Goal: Task Accomplishment & Management: Complete application form

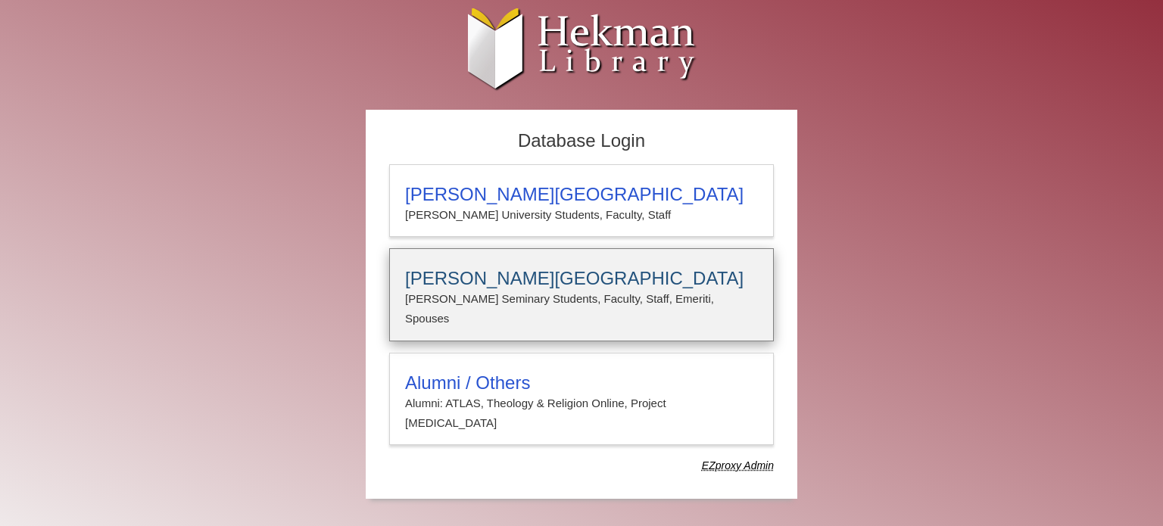
type input "**********"
click at [479, 283] on h3 "Calvin Theological Seminary" at bounding box center [581, 278] width 353 height 21
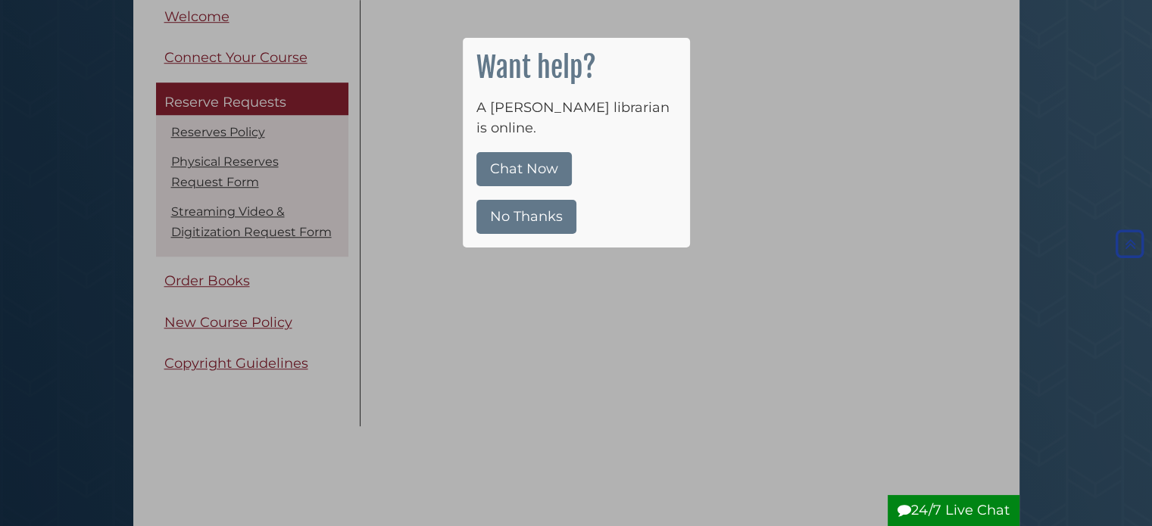
scroll to position [1172, 0]
click at [538, 200] on button "No Thanks" at bounding box center [526, 217] width 100 height 34
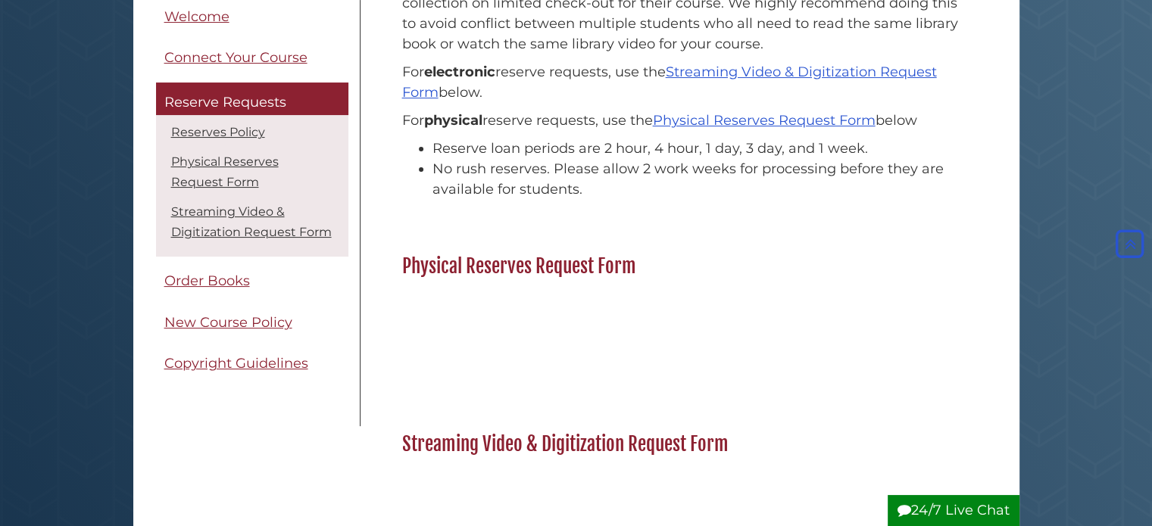
scroll to position [266, 0]
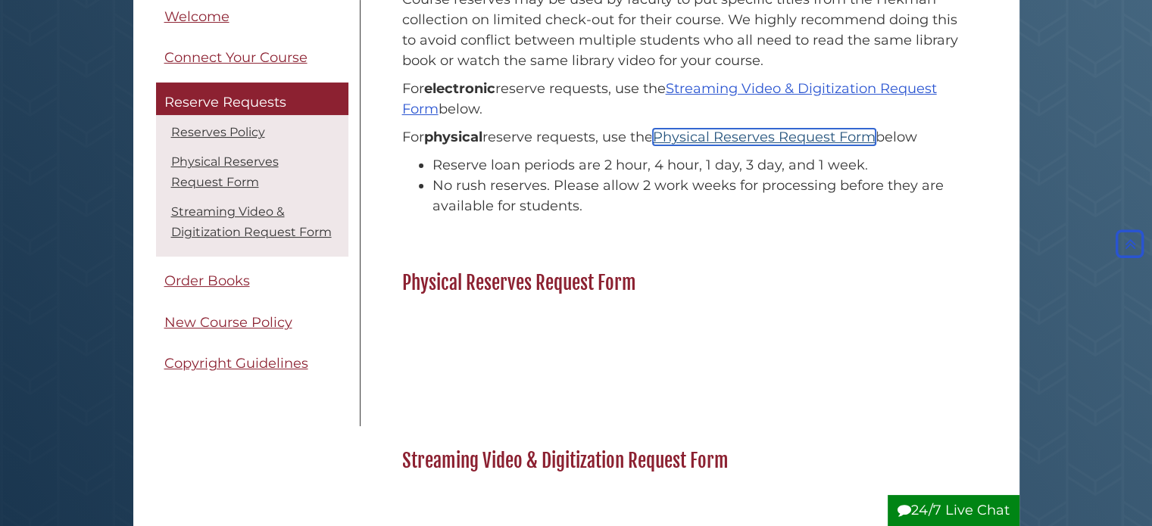
click at [755, 136] on link "Physical Reserves Request Form" at bounding box center [764, 137] width 223 height 17
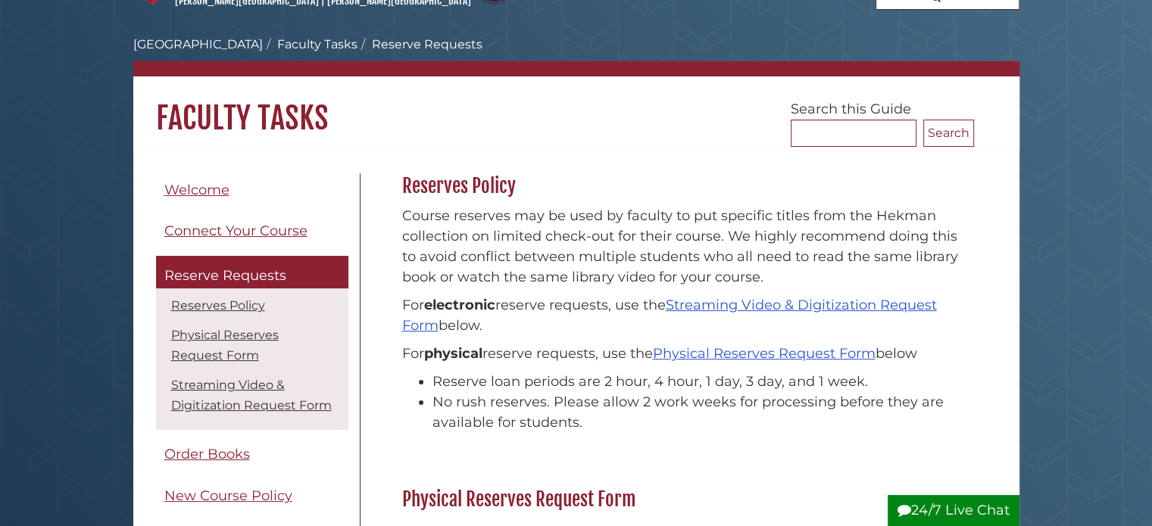
scroll to position [76, 0]
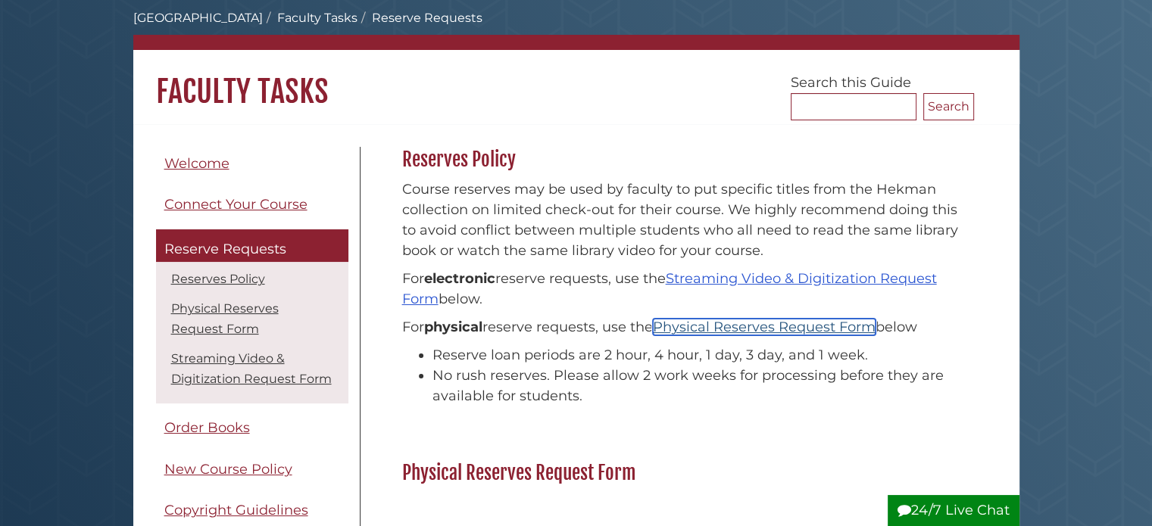
click at [697, 328] on link "Physical Reserves Request Form" at bounding box center [764, 327] width 223 height 17
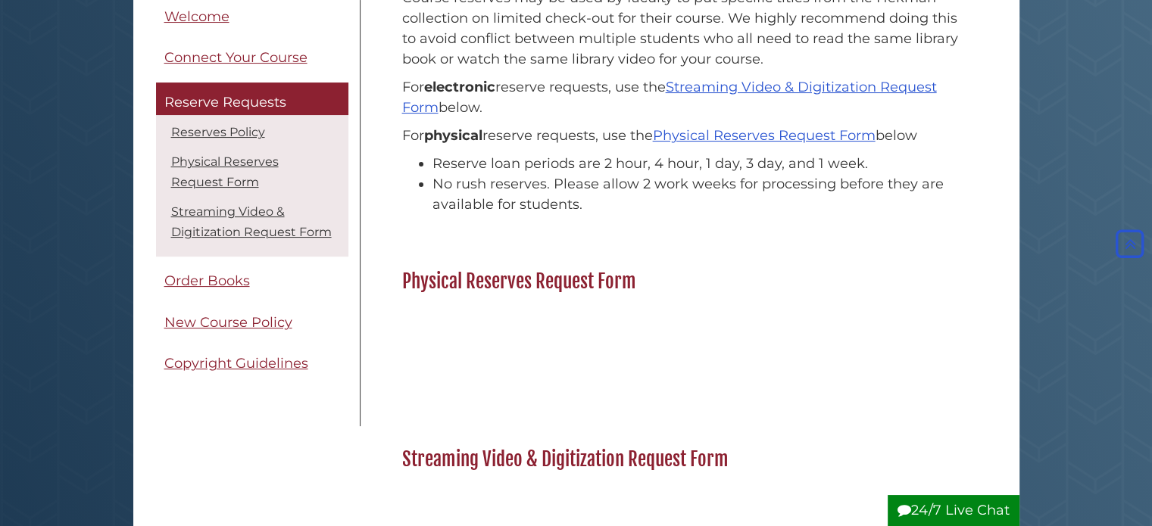
scroll to position [233, 0]
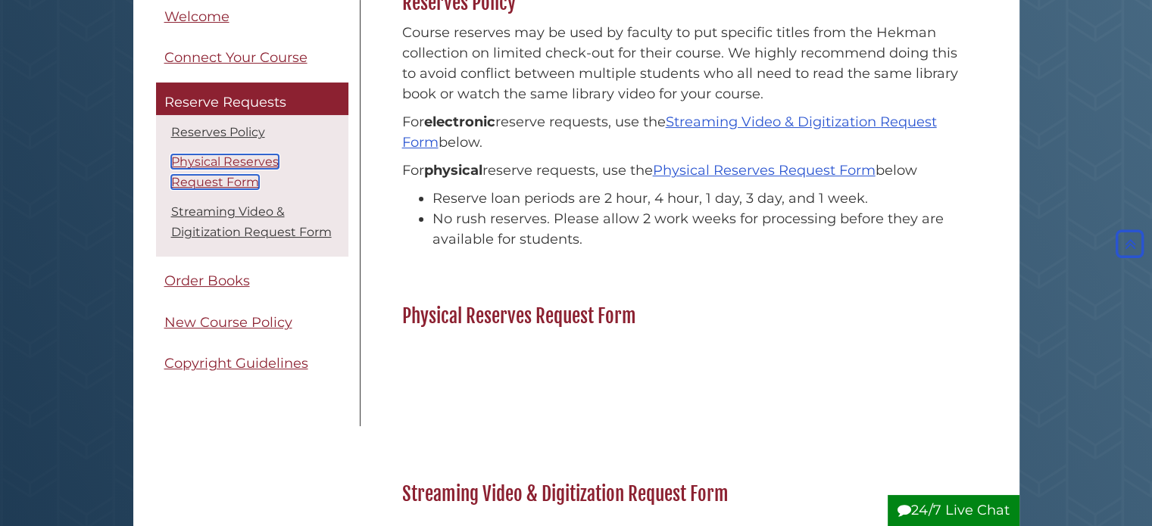
click at [233, 162] on link "Physical Reserves Request Form" at bounding box center [225, 172] width 108 height 35
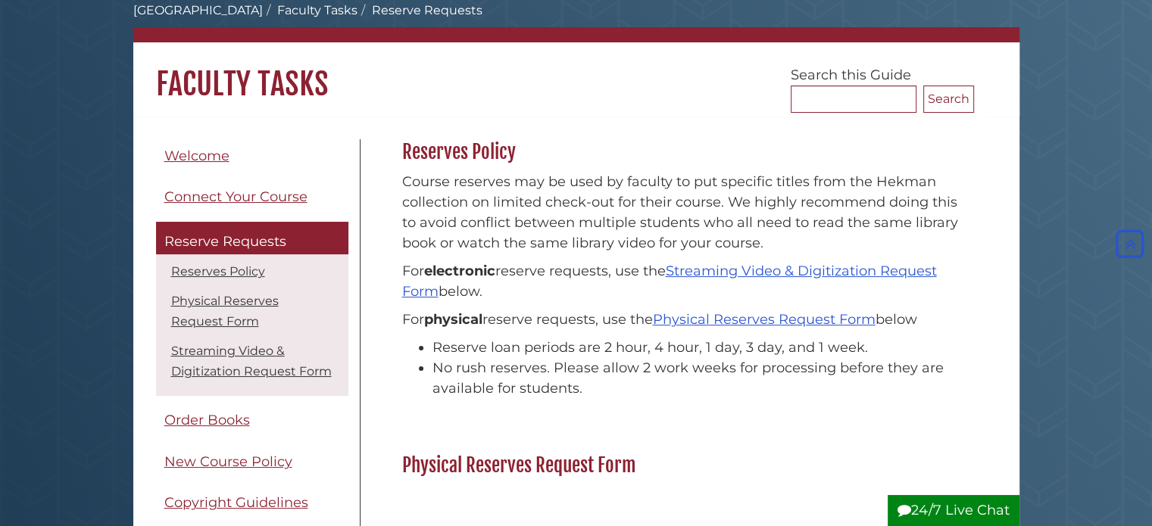
scroll to position [81, 0]
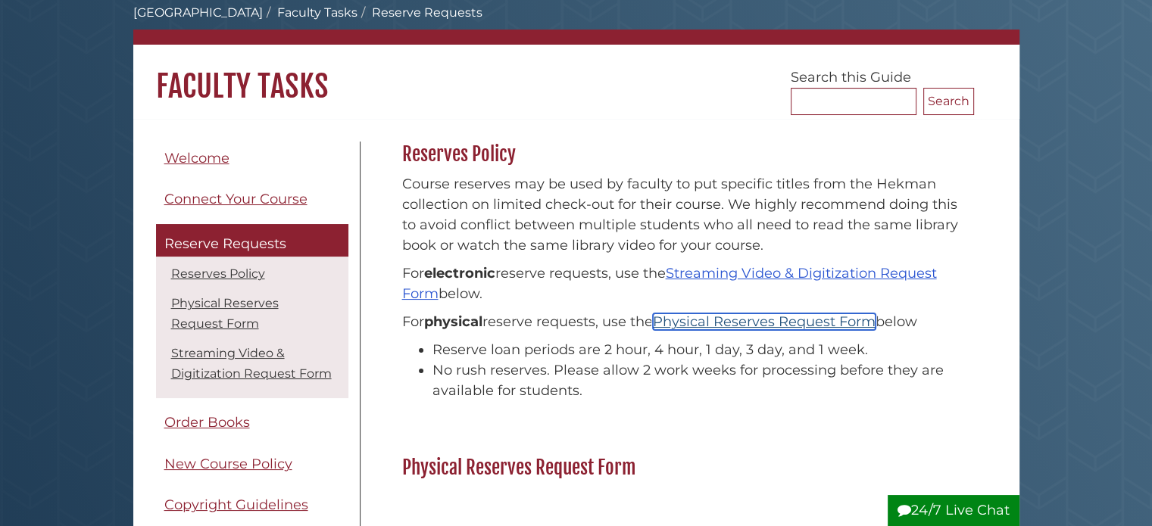
click at [776, 325] on link "Physical Reserves Request Form" at bounding box center [764, 322] width 223 height 17
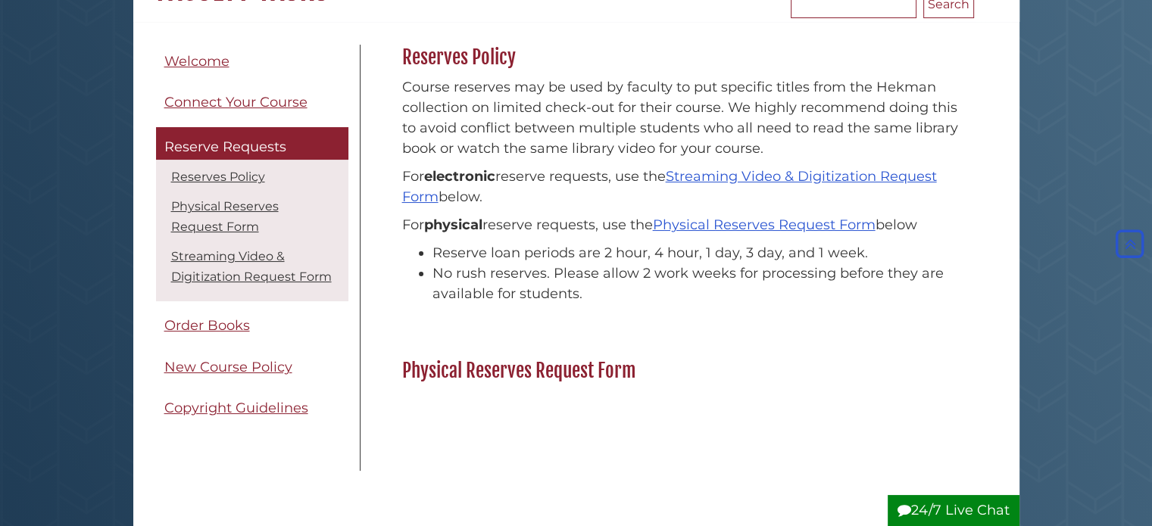
scroll to position [157, 0]
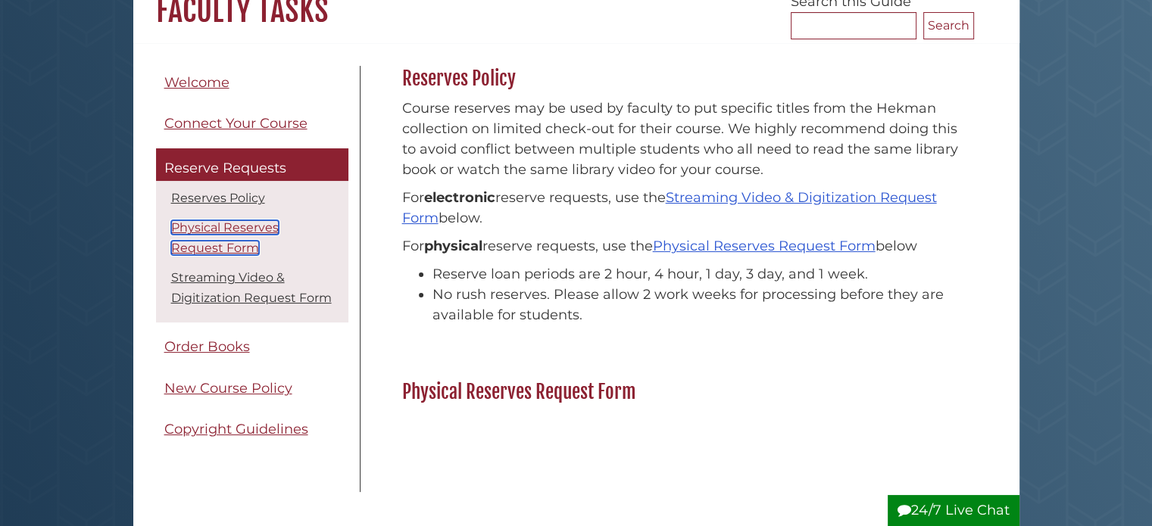
click at [198, 227] on link "Physical Reserves Request Form" at bounding box center [225, 237] width 108 height 35
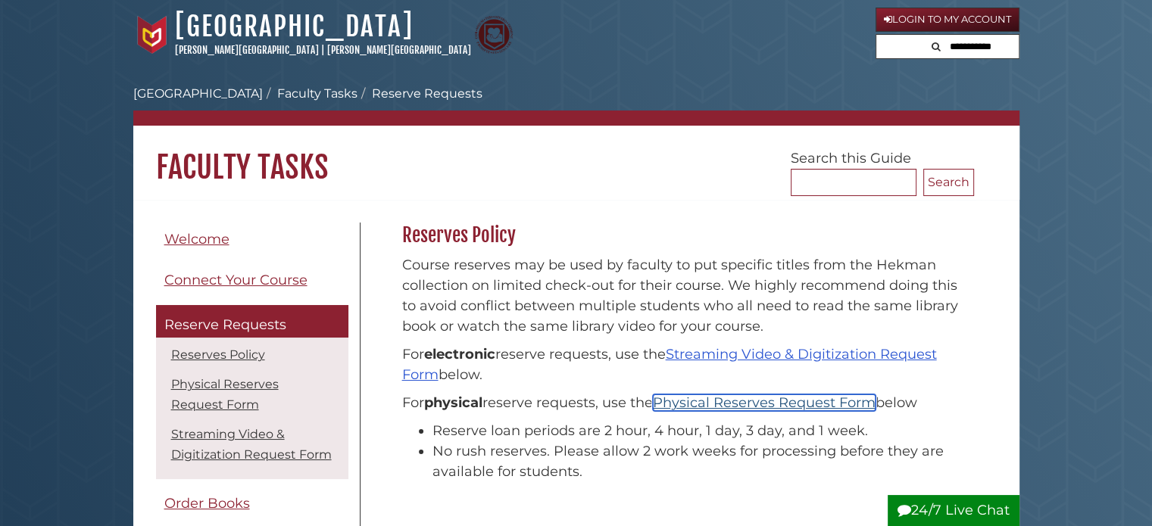
click at [718, 403] on link "Physical Reserves Request Form" at bounding box center [764, 403] width 223 height 17
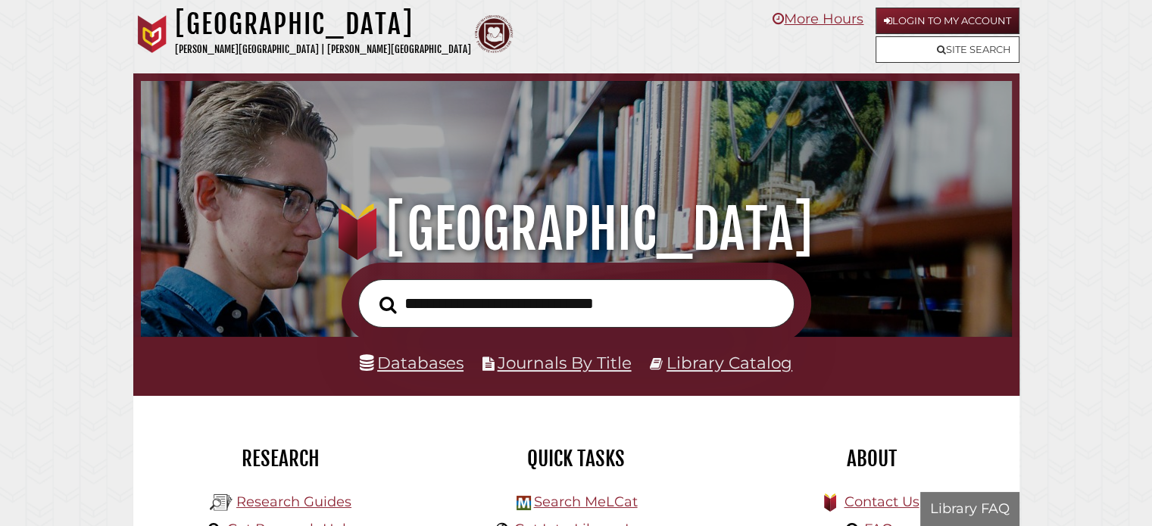
scroll to position [288, 863]
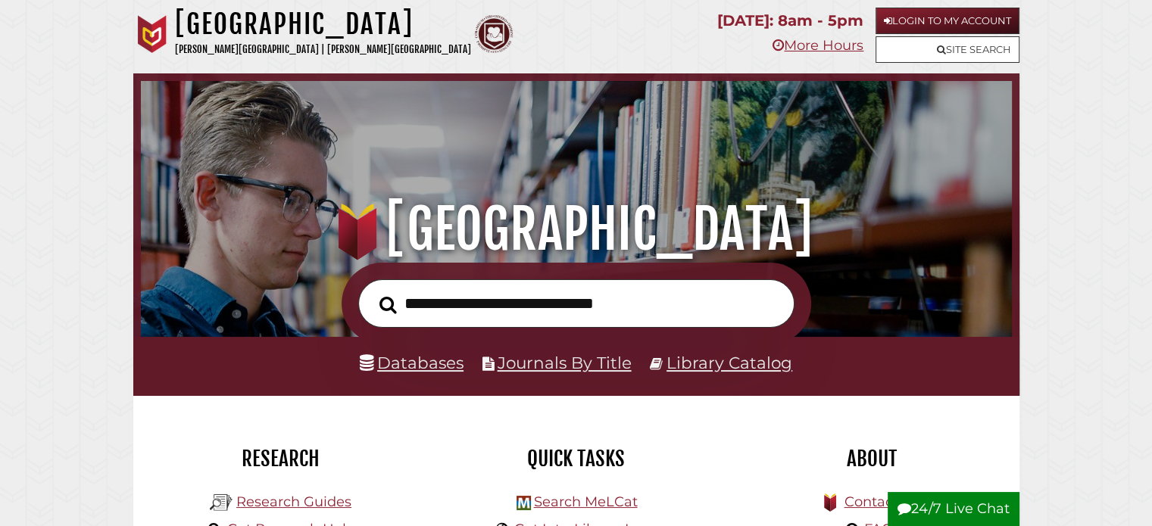
click at [513, 298] on input "text" at bounding box center [576, 303] width 436 height 49
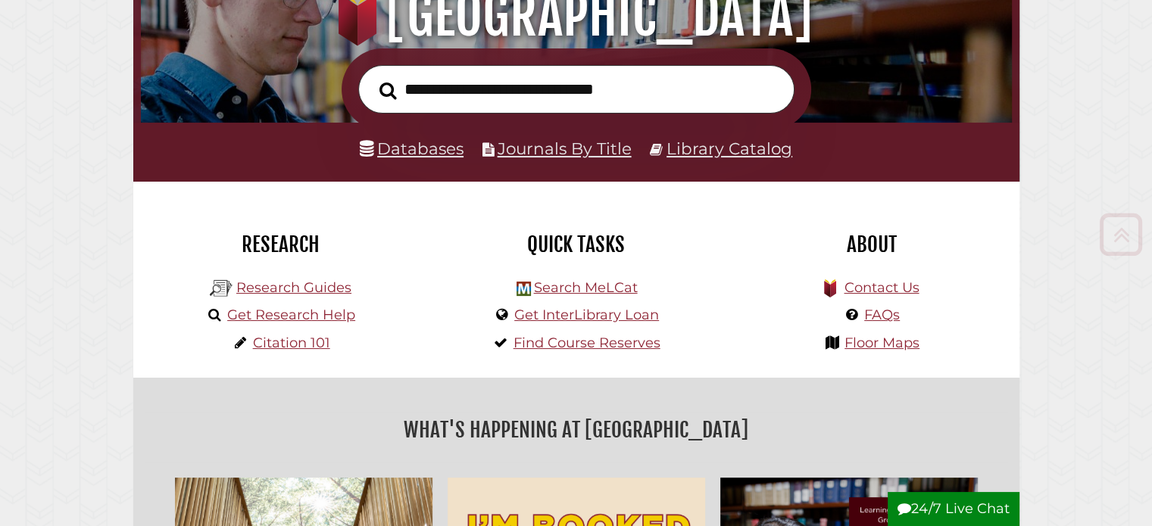
scroll to position [227, 0]
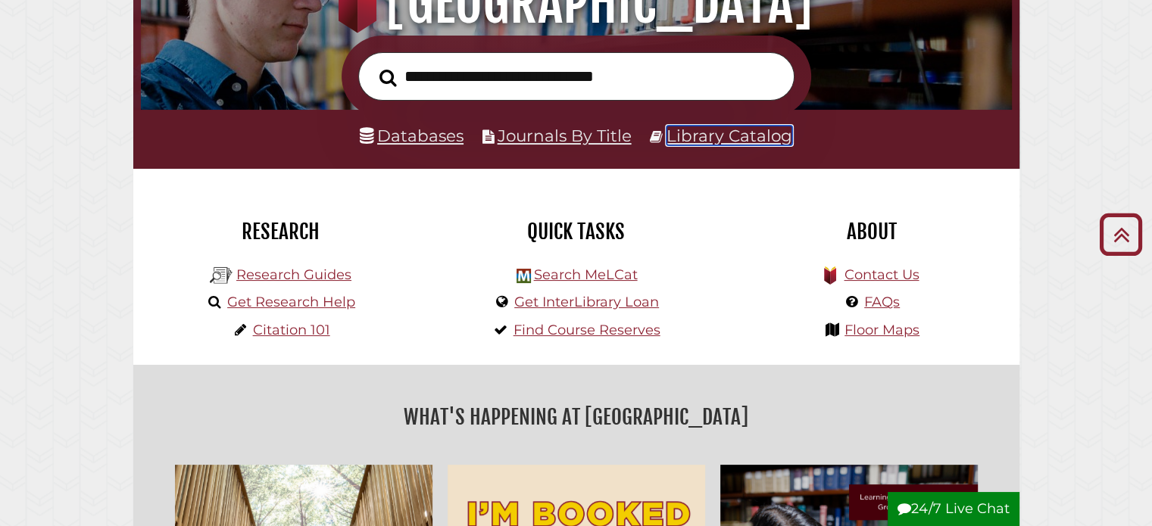
click at [677, 139] on link "Library Catalog" at bounding box center [730, 136] width 126 height 20
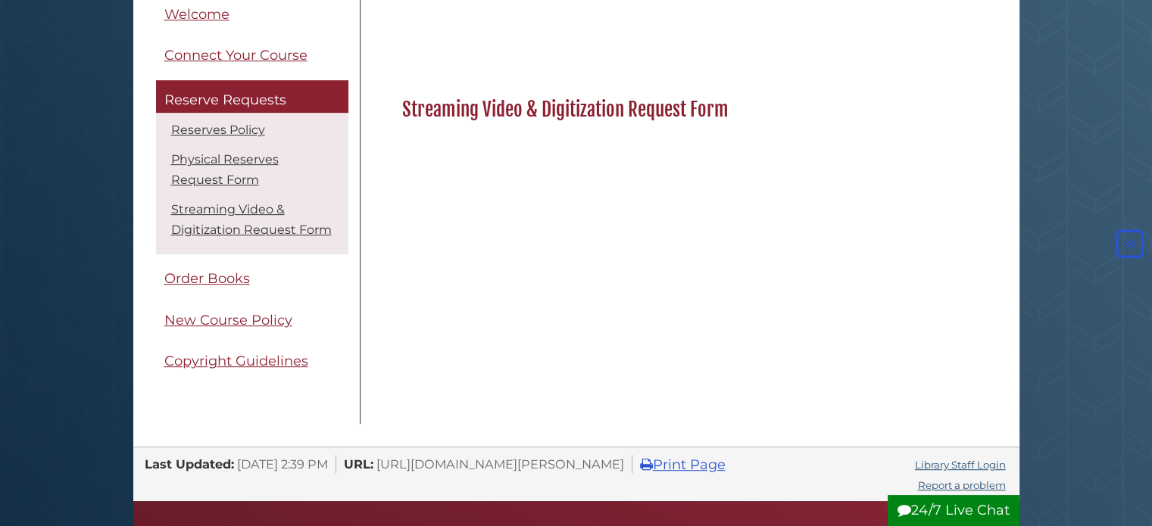
scroll to position [493, 0]
